Goal: Complete application form: Fill out and submit a form for a specific purpose

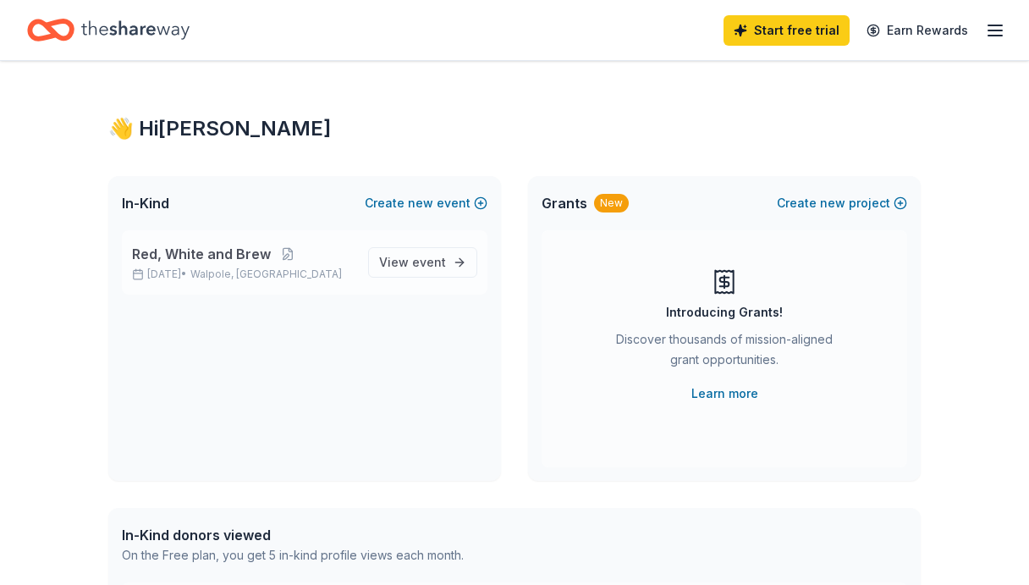
click at [260, 256] on span "Red, White and Brew" at bounding box center [201, 254] width 139 height 20
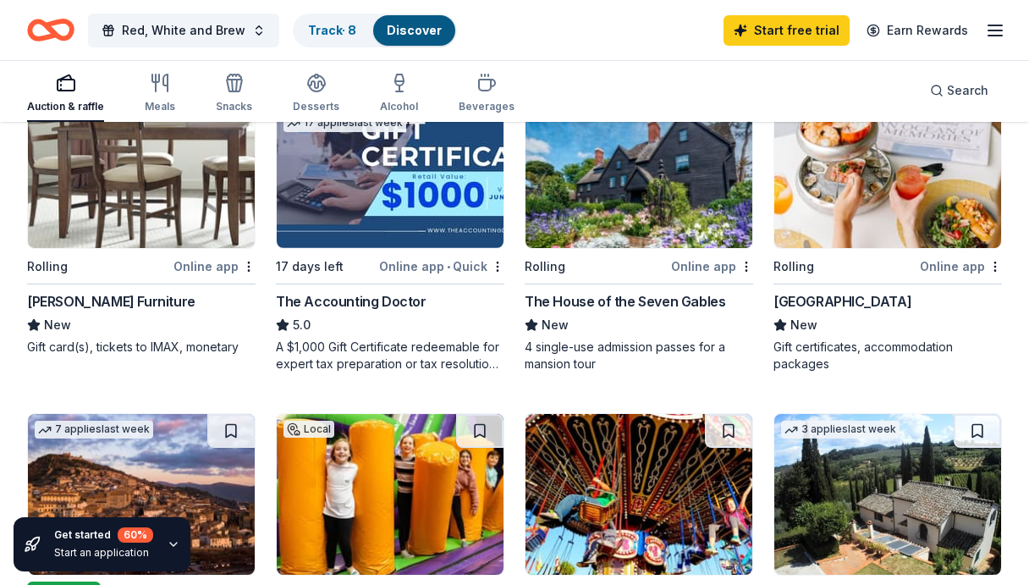
scroll to position [508, 0]
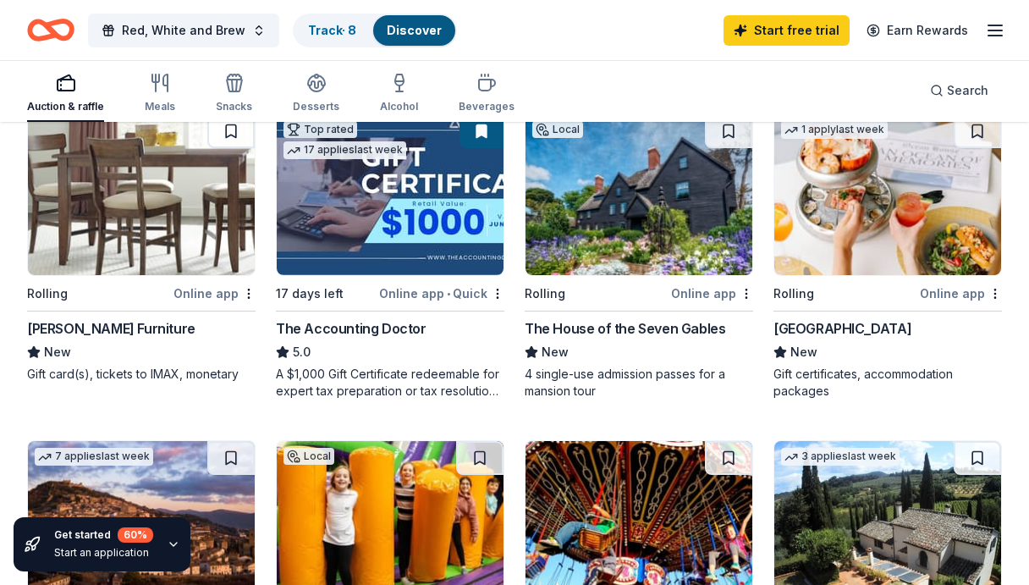
click at [816, 328] on div "Ocean House" at bounding box center [842, 328] width 138 height 20
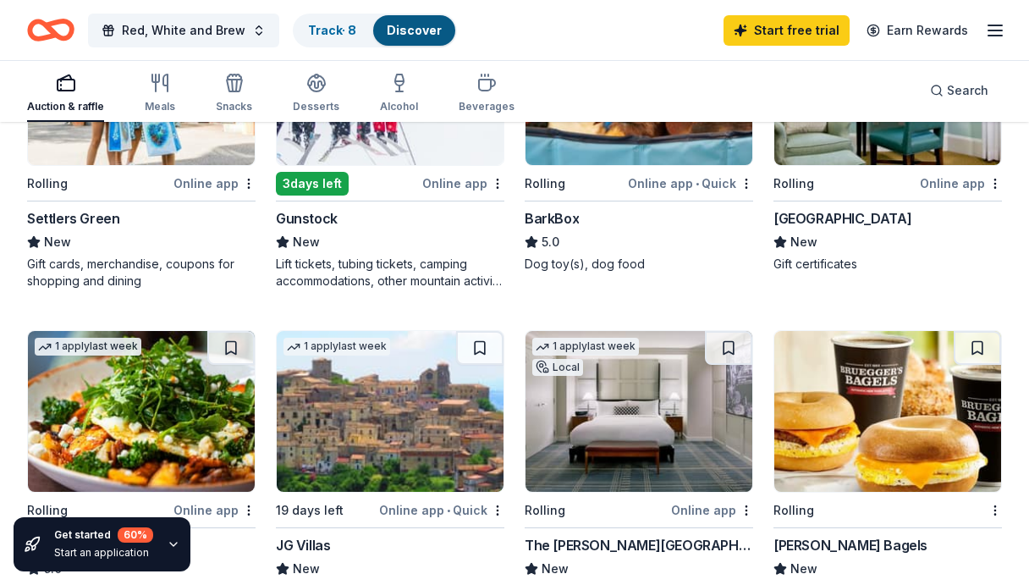
scroll to position [1269, 0]
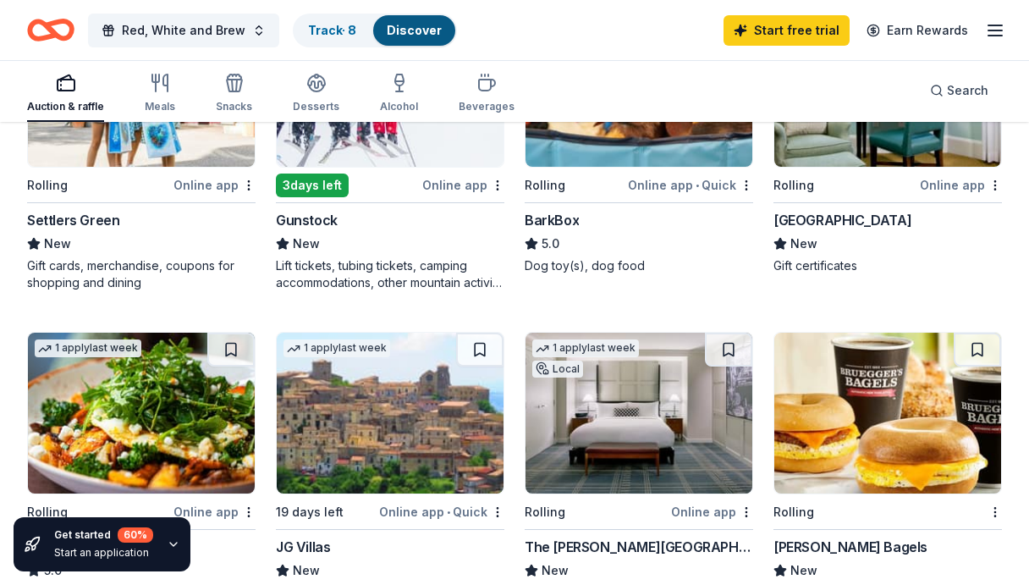
click at [309, 215] on div "Gunstock" at bounding box center [307, 220] width 62 height 20
click at [387, 242] on div "New" at bounding box center [390, 243] width 228 height 20
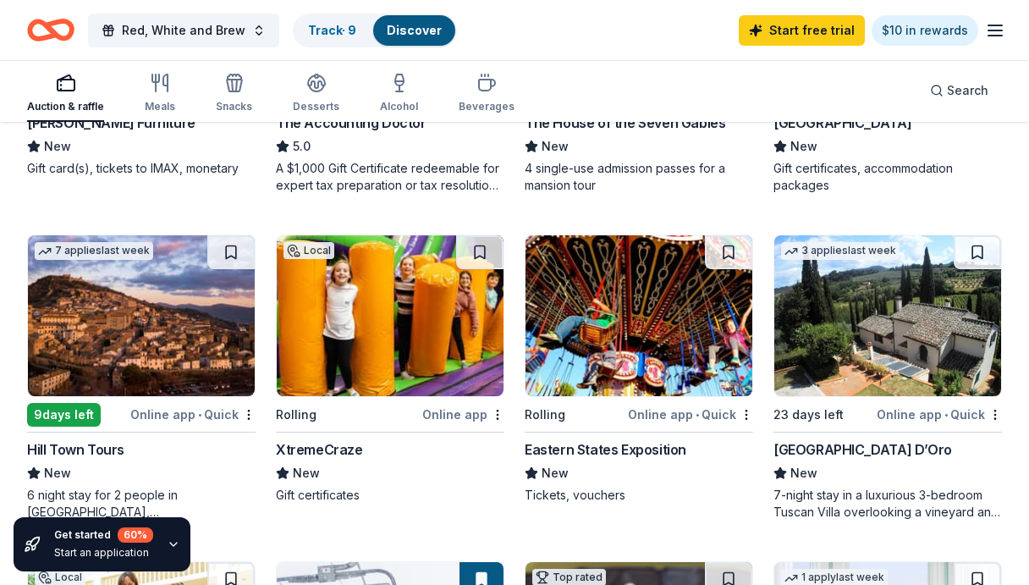
scroll to position [498, 0]
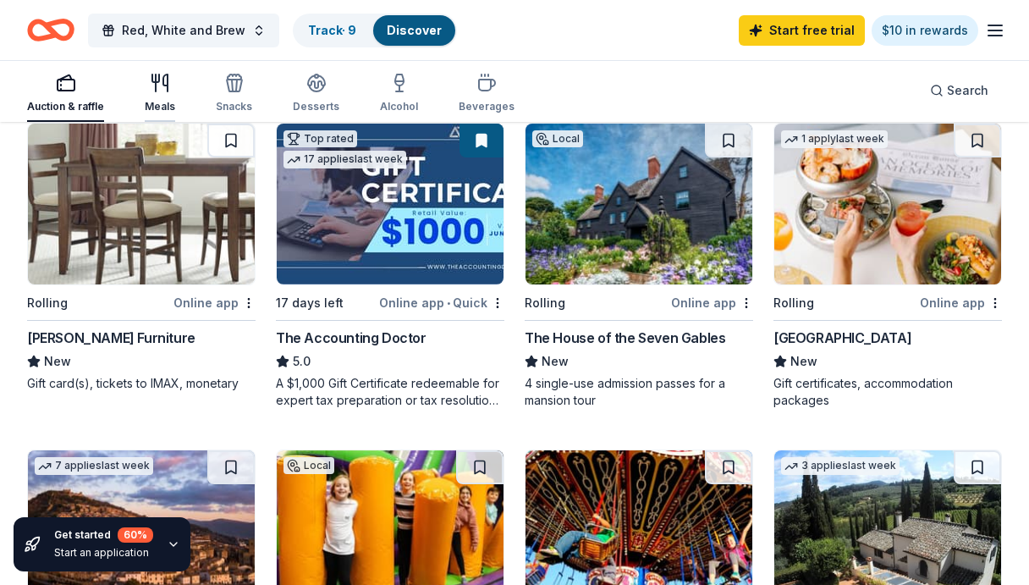
click at [145, 91] on div "button" at bounding box center [160, 83] width 30 height 20
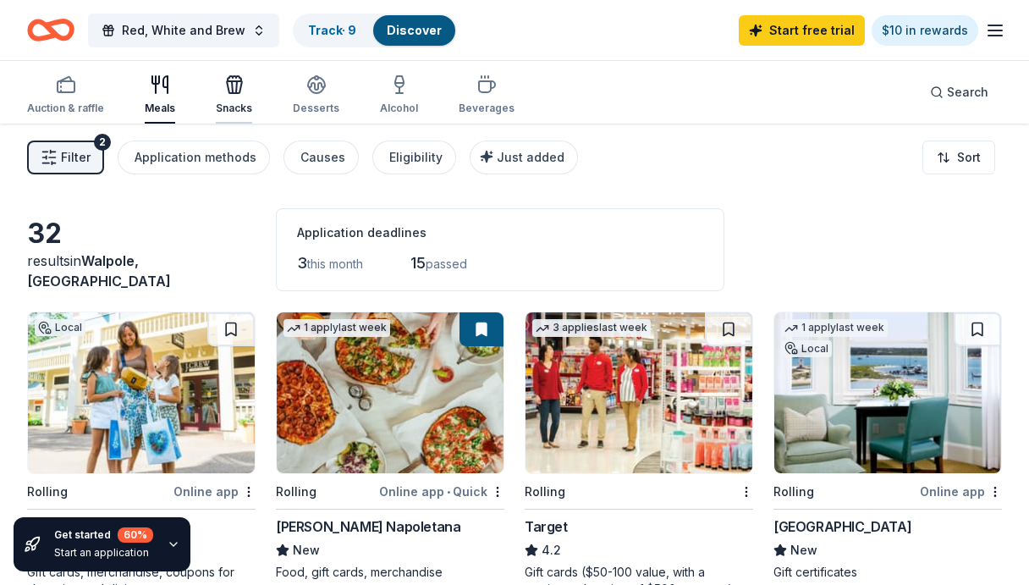
click at [224, 84] on icon "button" at bounding box center [234, 84] width 20 height 20
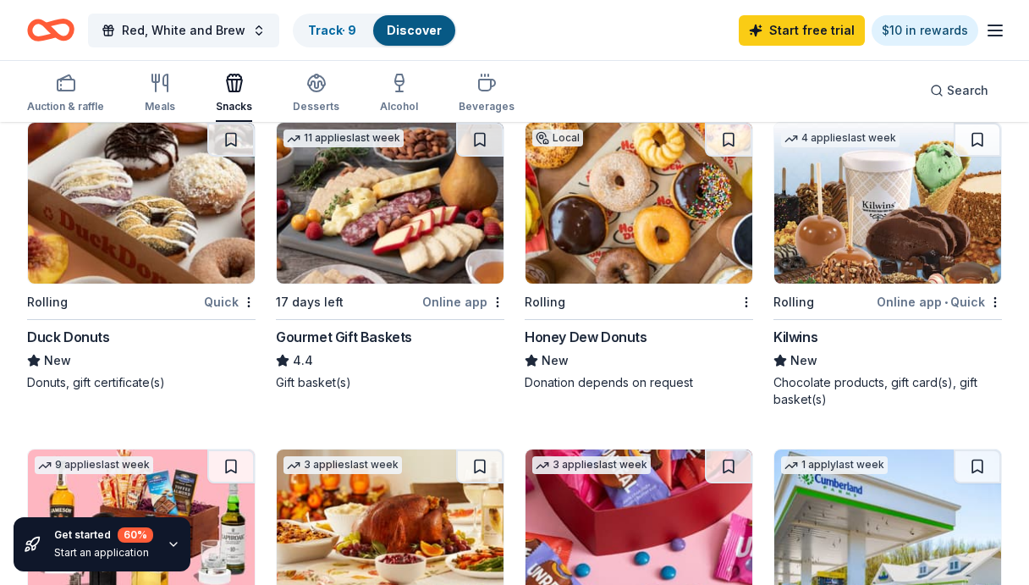
scroll to position [508, 0]
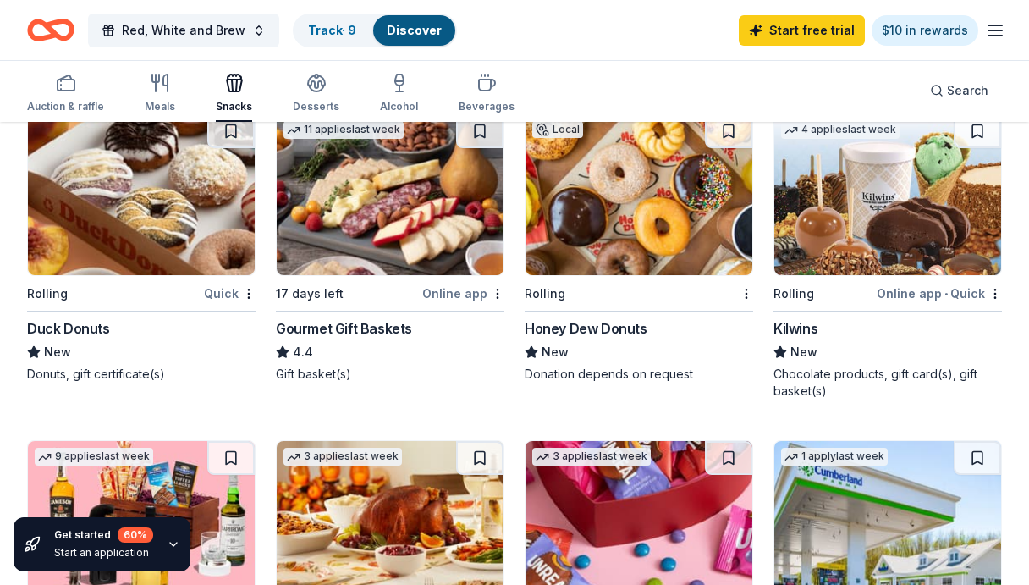
click at [89, 329] on div "Duck Donuts" at bounding box center [68, 328] width 83 height 20
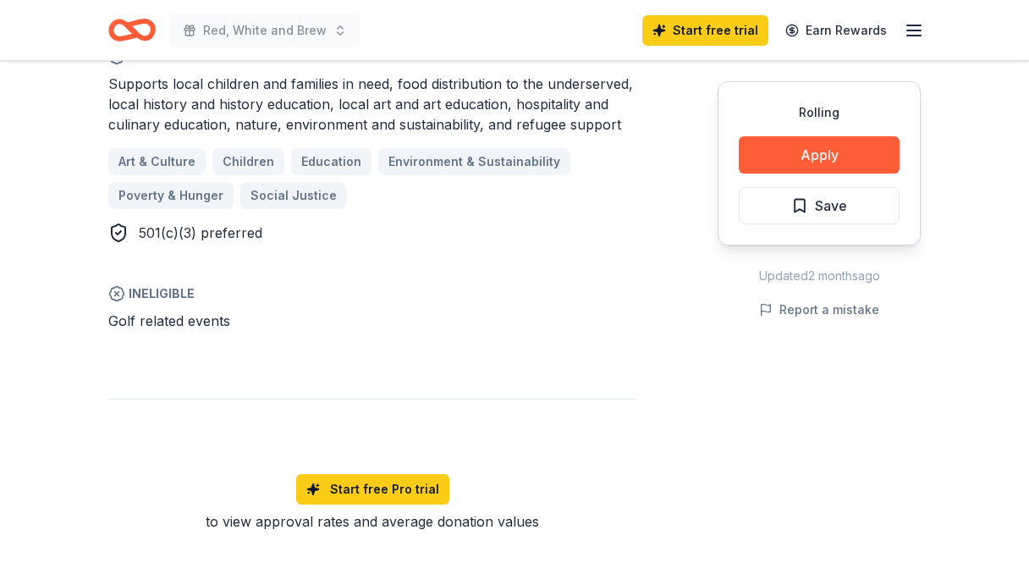
scroll to position [846, 0]
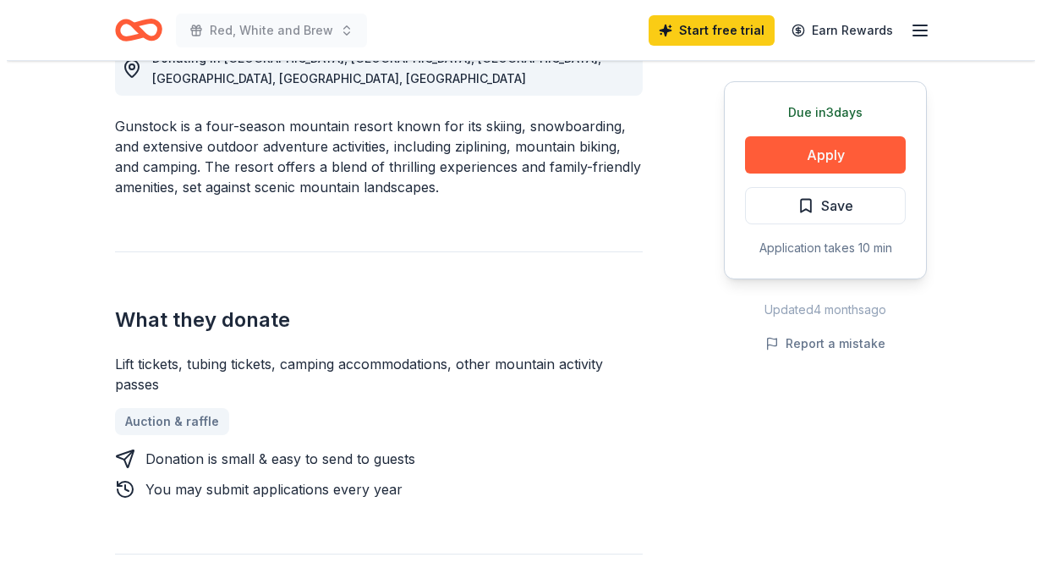
scroll to position [508, 0]
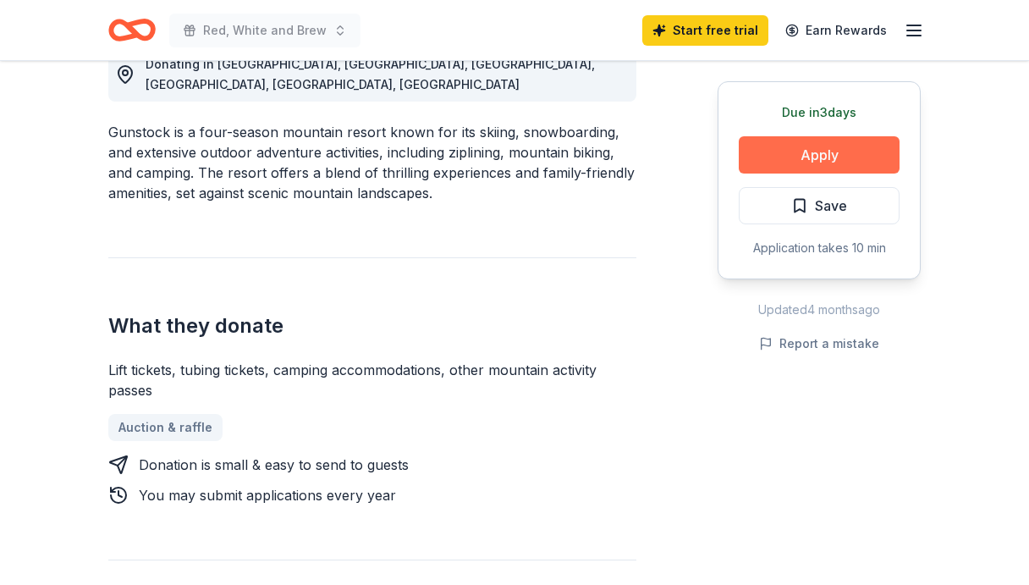
click at [832, 143] on button "Apply" at bounding box center [819, 154] width 161 height 37
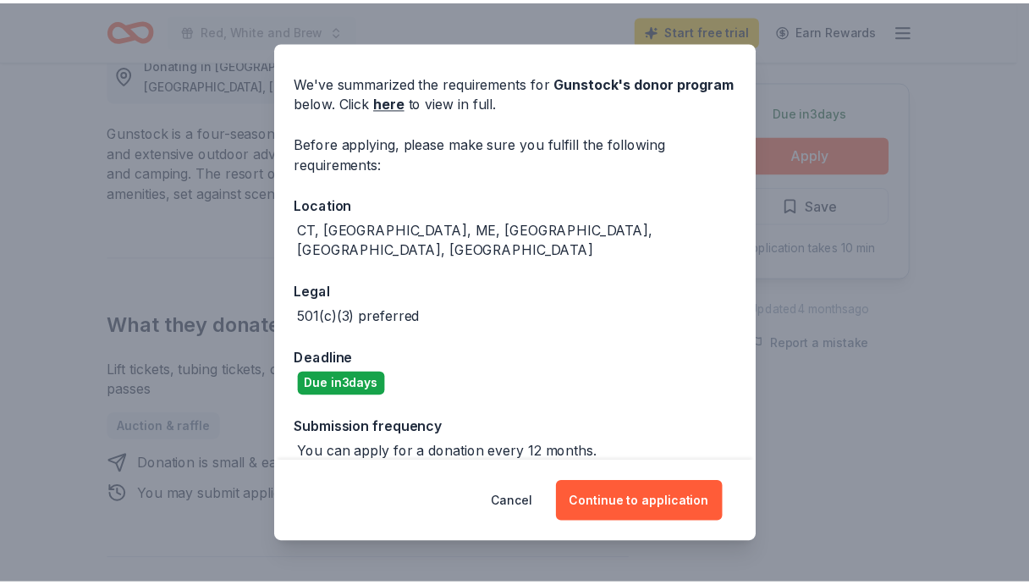
scroll to position [52, 0]
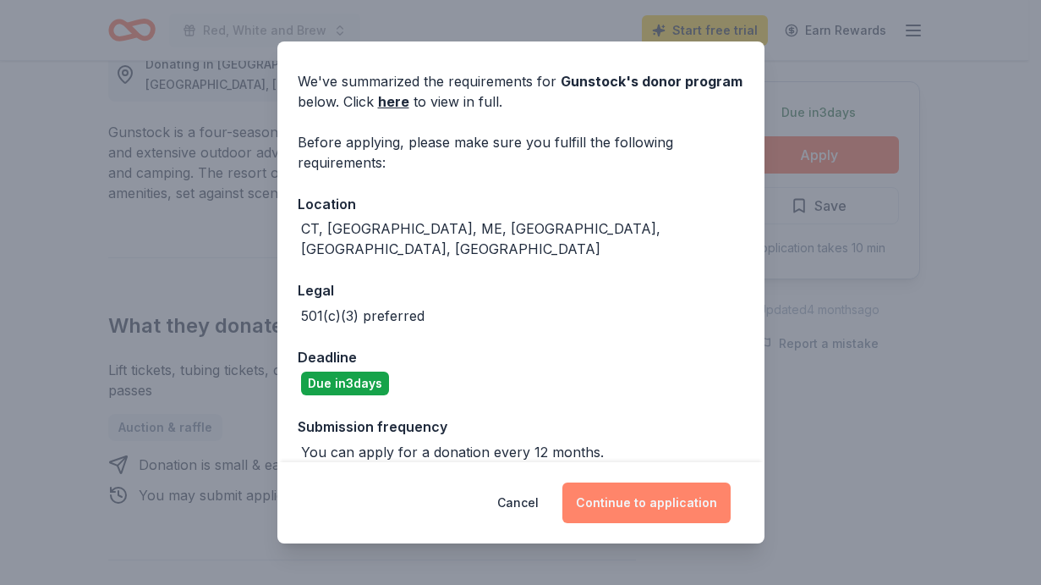
click at [628, 496] on button "Continue to application" at bounding box center [647, 502] width 168 height 41
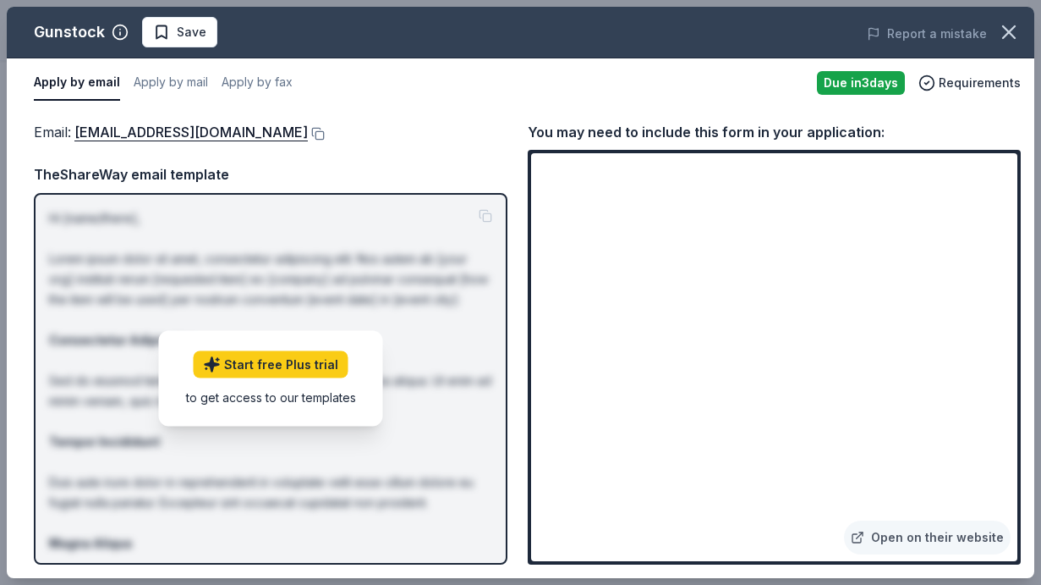
click at [345, 113] on div "Email : [EMAIL_ADDRESS][DOMAIN_NAME] Email : [EMAIL_ADDRESS][DOMAIN_NAME] TheSh…" at bounding box center [521, 342] width 1028 height 470
click at [917, 535] on link "Open on their website" at bounding box center [927, 537] width 167 height 34
click at [199, 135] on link "[EMAIL_ADDRESS][DOMAIN_NAME]" at bounding box center [190, 132] width 233 height 22
click at [446, 136] on div "Email : [EMAIL_ADDRESS][DOMAIN_NAME]" at bounding box center [271, 132] width 474 height 22
click at [191, 31] on span "Save" at bounding box center [192, 32] width 30 height 20
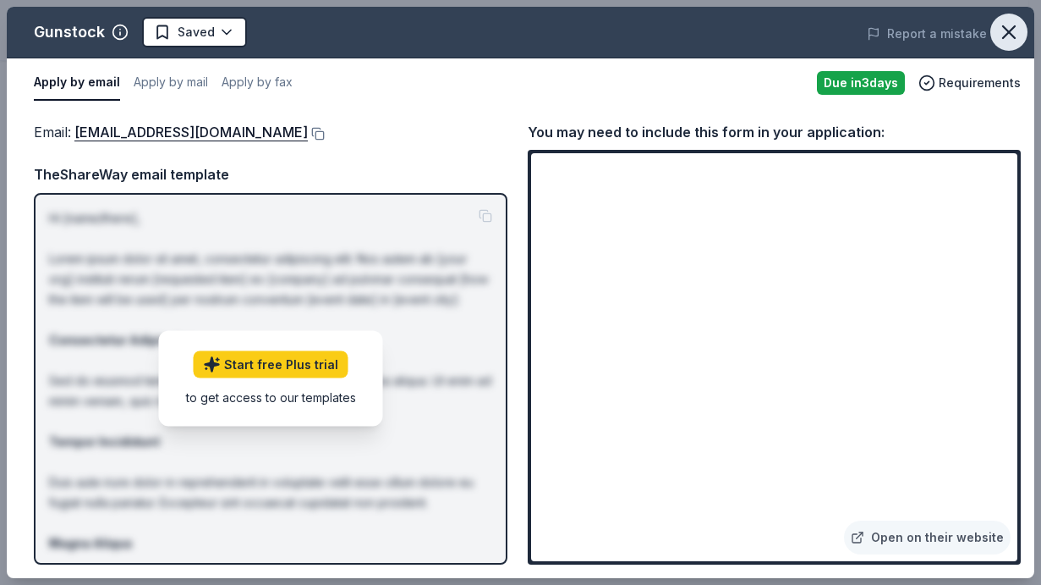
click at [1005, 33] on icon "button" at bounding box center [1009, 32] width 24 height 24
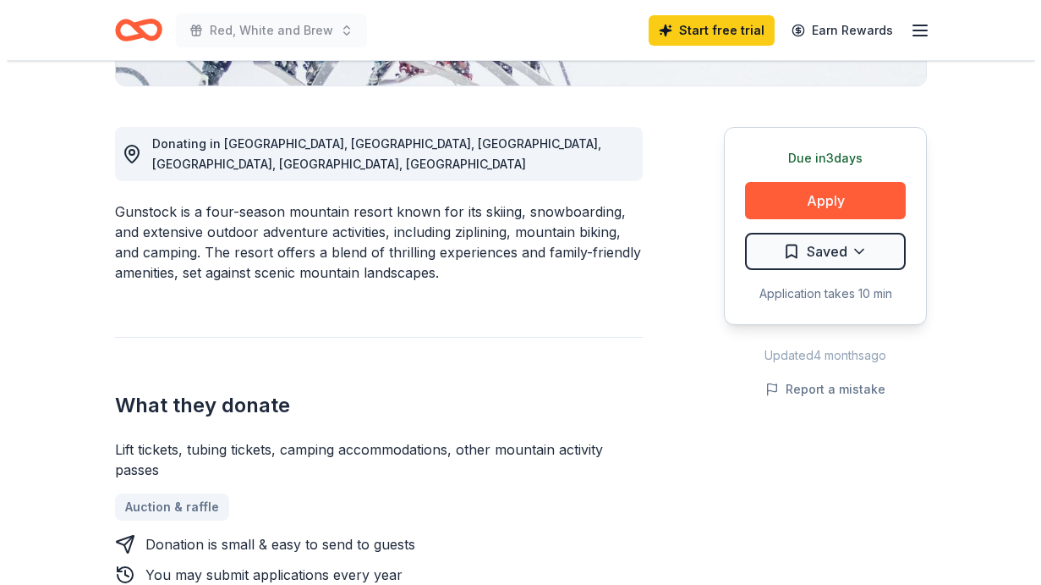
scroll to position [423, 0]
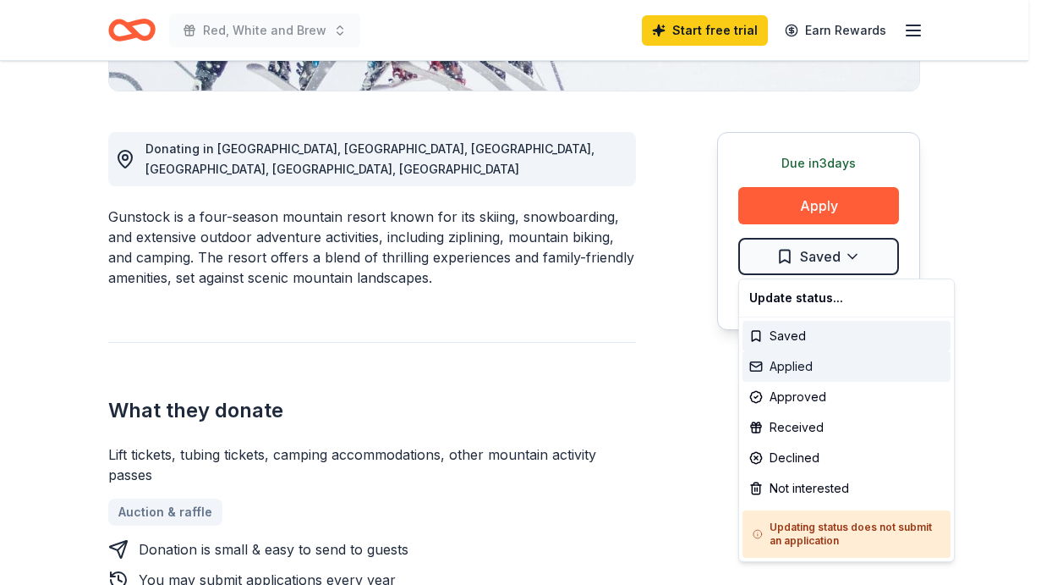
click at [770, 371] on div "Applied" at bounding box center [847, 366] width 208 height 30
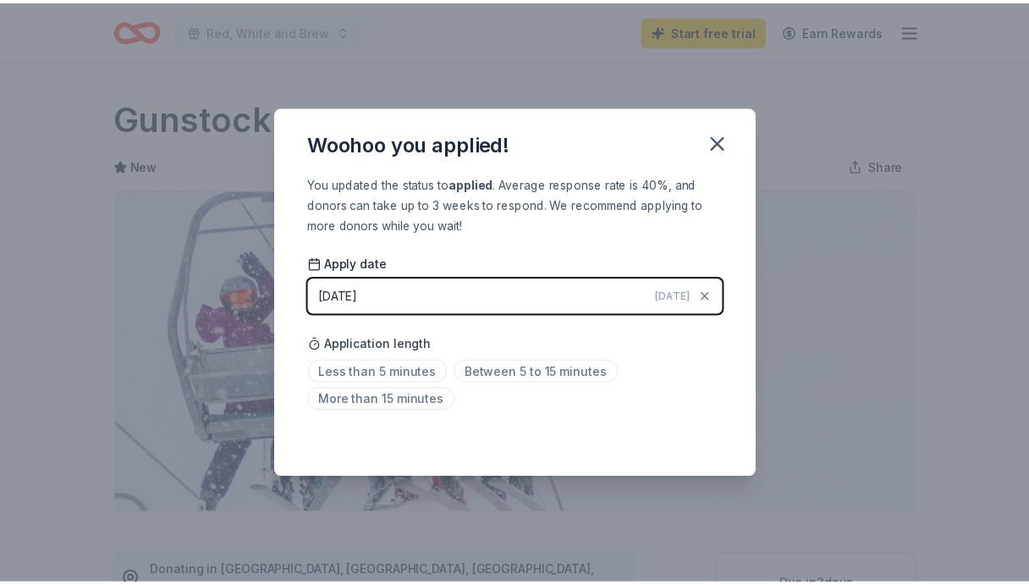
scroll to position [387, 0]
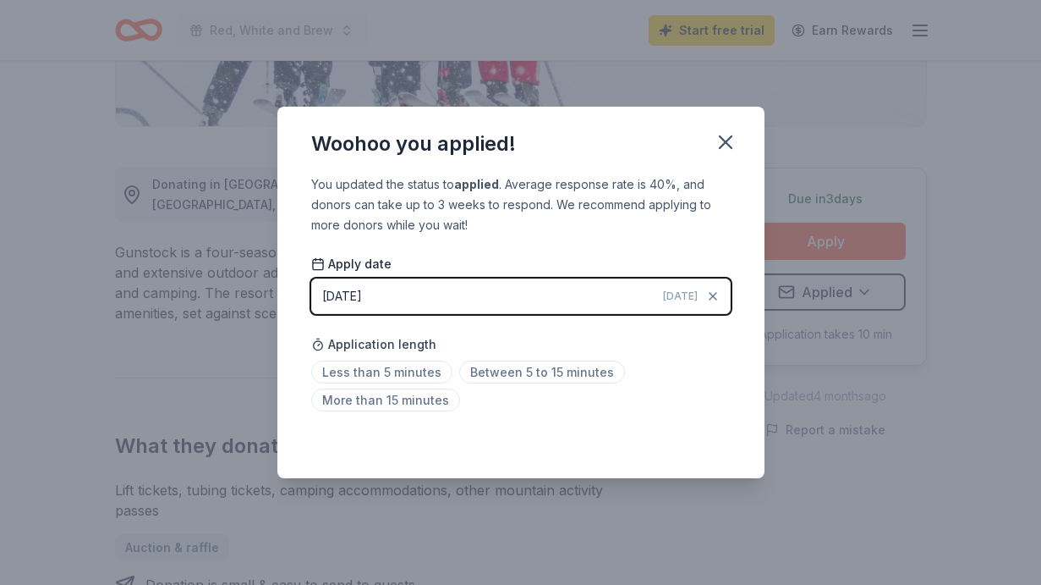
click at [717, 137] on icon "button" at bounding box center [726, 142] width 24 height 24
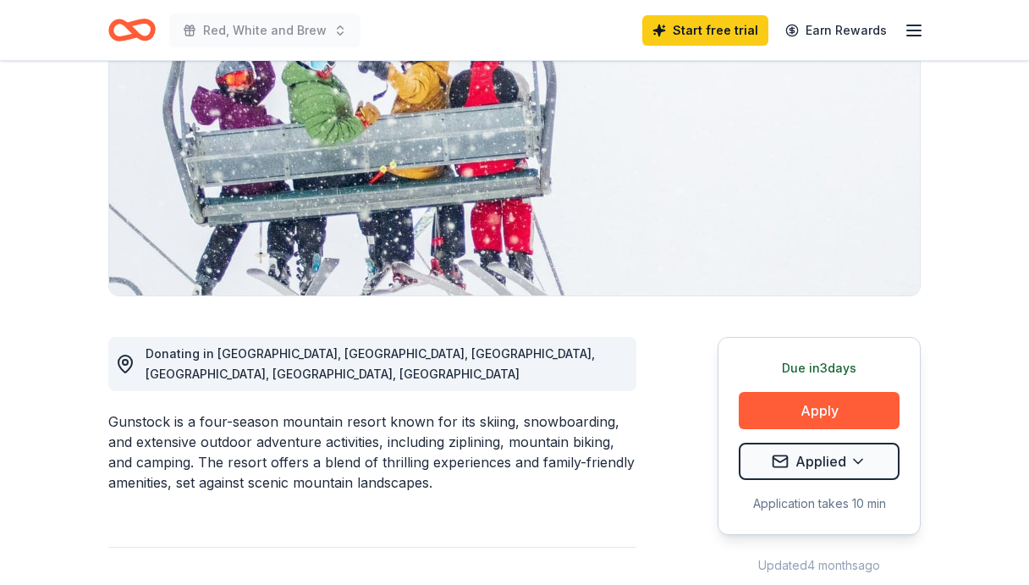
scroll to position [85, 0]
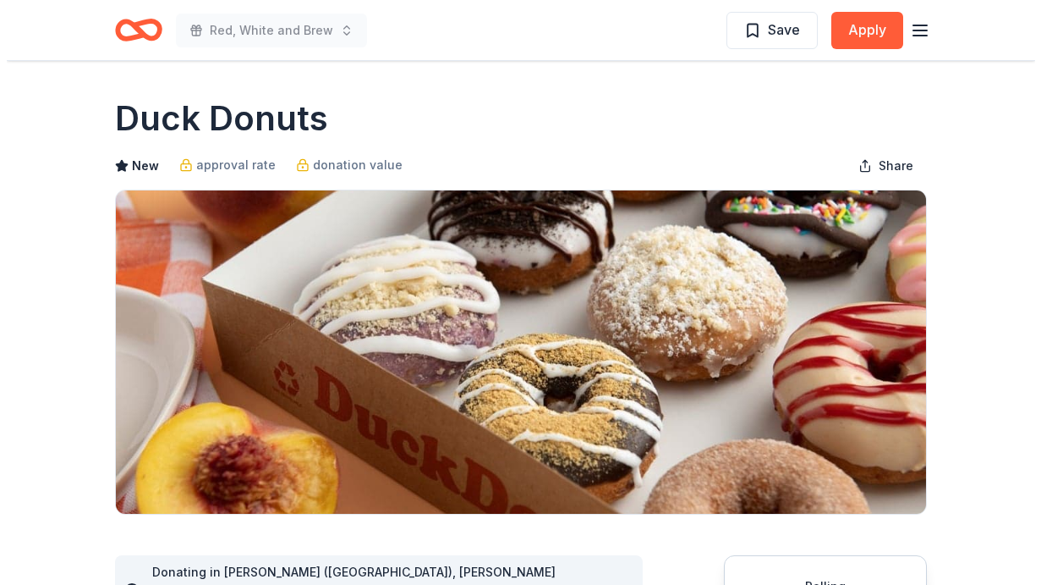
scroll to position [169, 0]
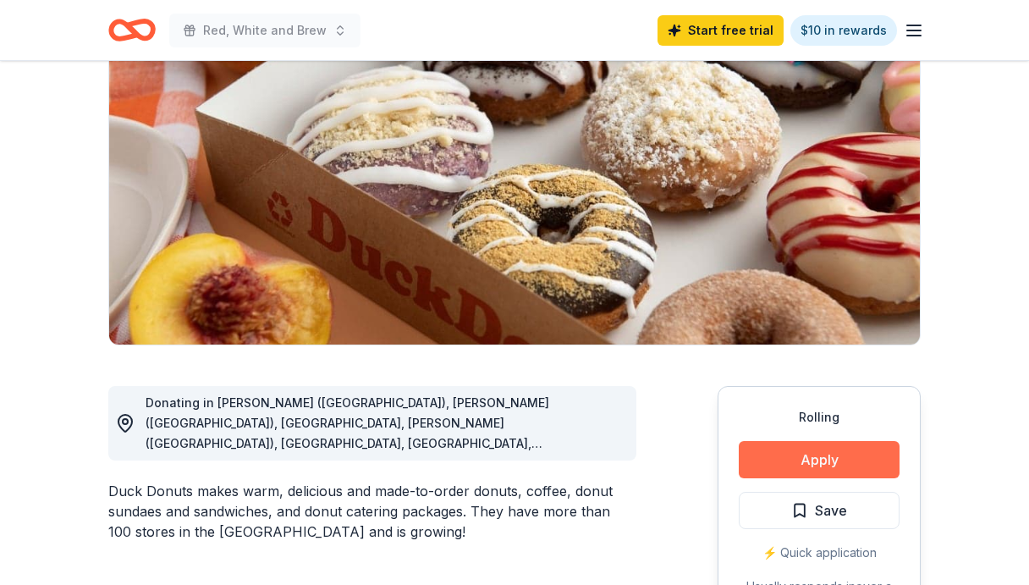
click at [780, 454] on button "Apply" at bounding box center [819, 459] width 161 height 37
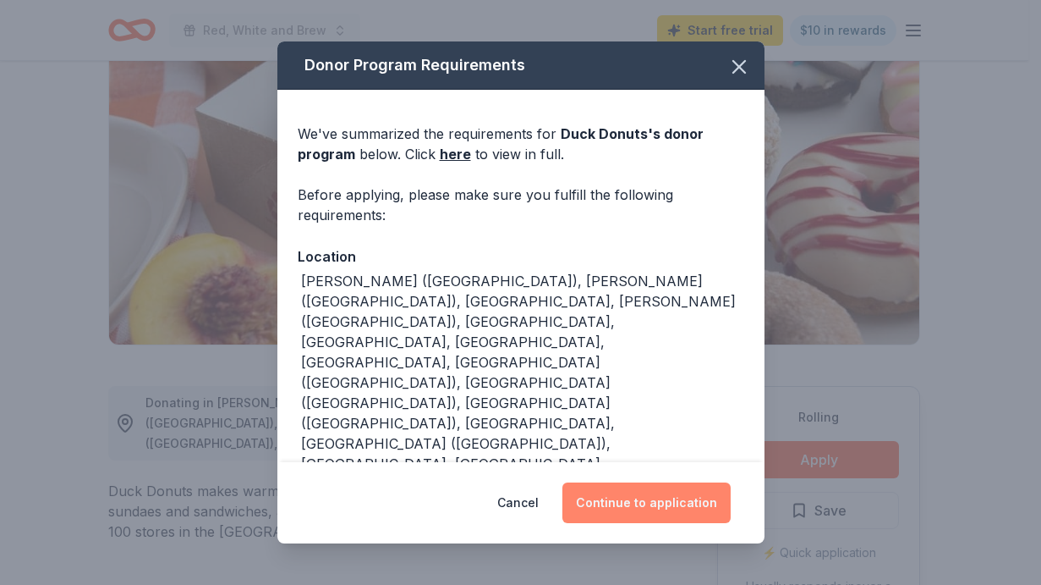
click at [646, 504] on button "Continue to application" at bounding box center [647, 502] width 168 height 41
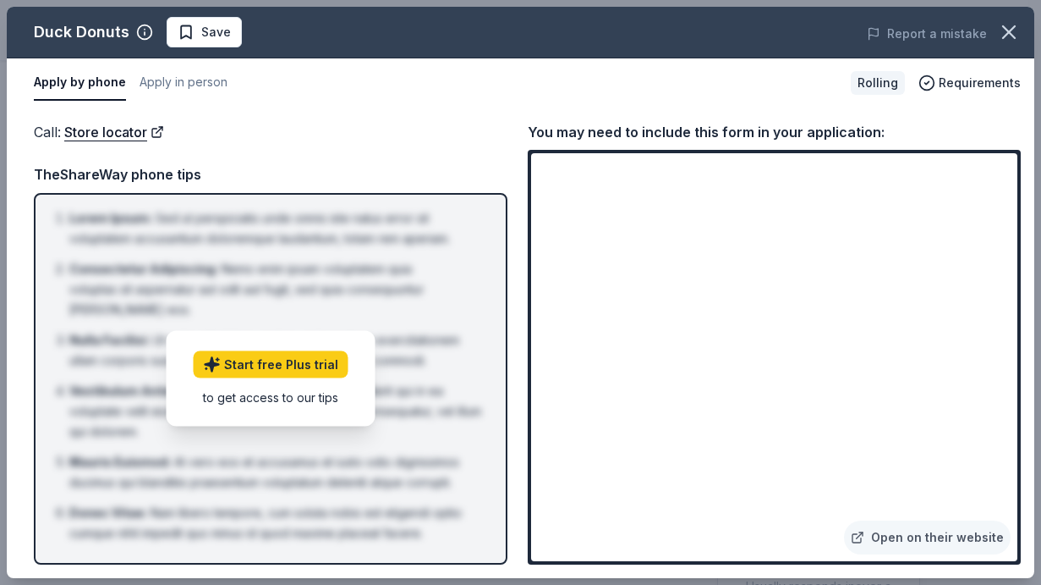
click at [734, 91] on div "Apply by phone Apply in person" at bounding box center [436, 83] width 804 height 36
